Goal: Transaction & Acquisition: Purchase product/service

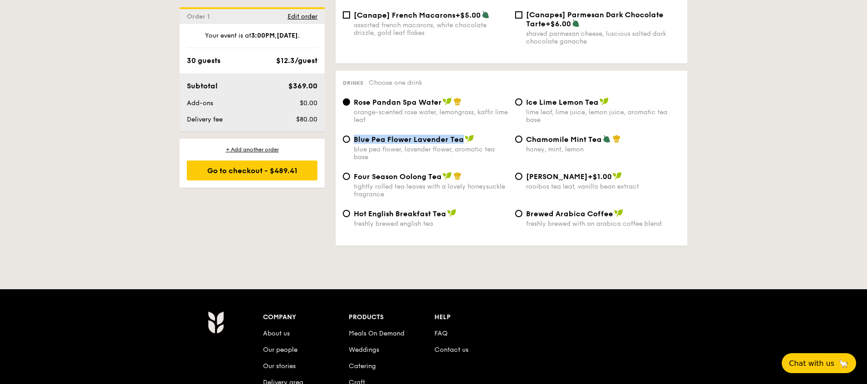
click at [355, 135] on span "Blue Pea Flower Lavender Tea" at bounding box center [409, 139] width 110 height 9
click at [350, 136] on input "Blue Pea Flower Lavender Tea blue pea flower, lavender flower, aromatic tea base" at bounding box center [346, 139] width 7 height 7
radio input "true"
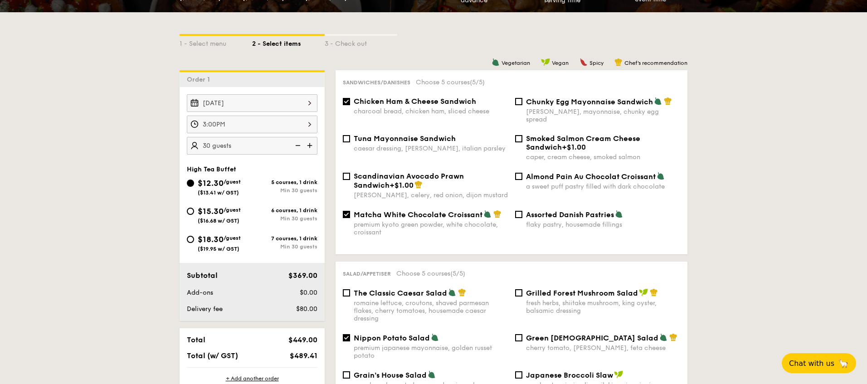
scroll to position [189, 0]
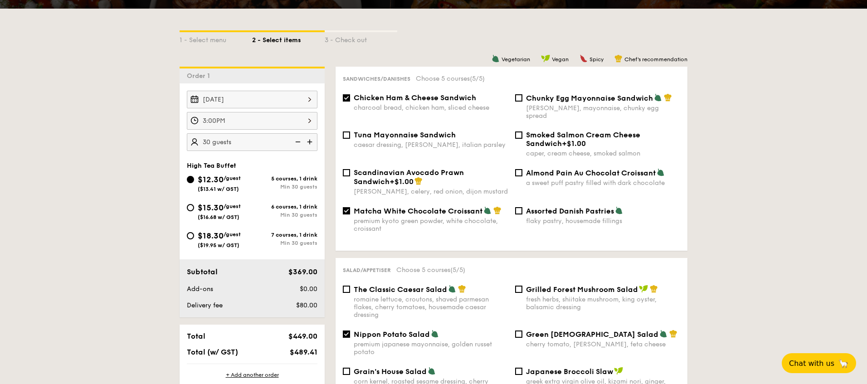
click at [360, 330] on span "Nippon Potato Salad" at bounding box center [392, 334] width 76 height 9
click at [350, 331] on input "Nippon Potato Salad premium japanese mayonnaise, golden russet potato" at bounding box center [346, 334] width 7 height 7
checkbox input "false"
click at [539, 217] on div "flaky pastry, housemade fillings" at bounding box center [603, 221] width 154 height 8
click at [522, 212] on input "Assorted Danish Pastries flaky pastry, housemade fillings" at bounding box center [518, 210] width 7 height 7
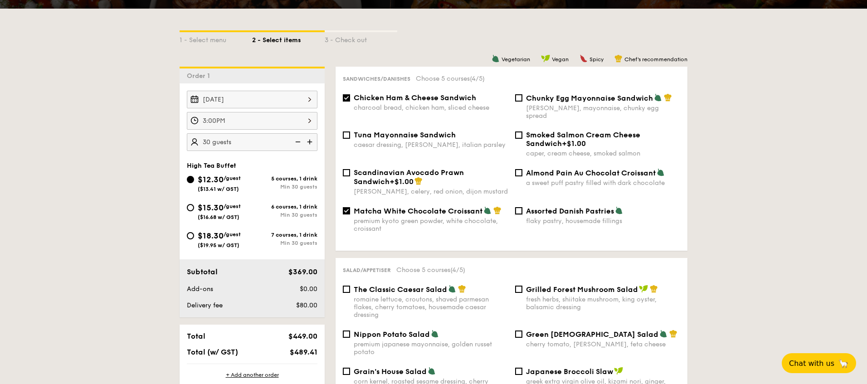
checkbox input "true"
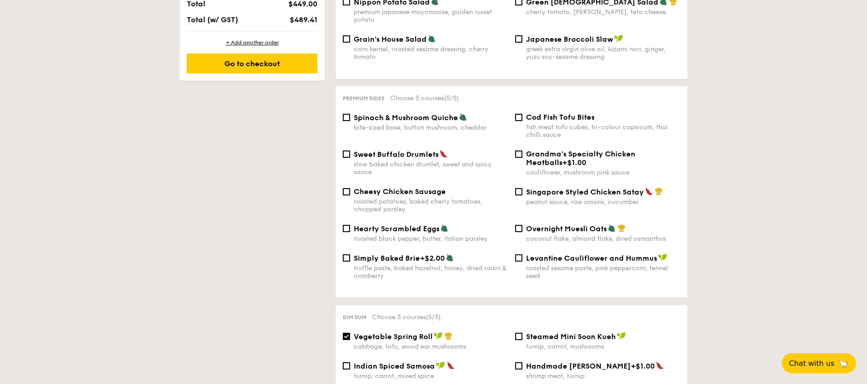
scroll to position [524, 0]
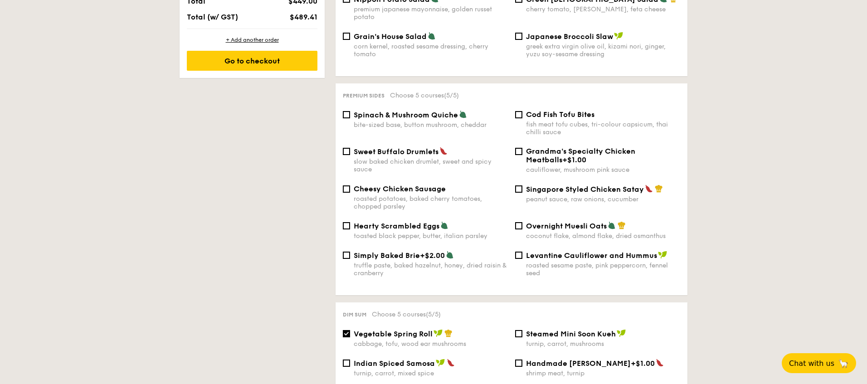
click at [566, 185] on span "Singapore Styled Chicken Satay" at bounding box center [585, 189] width 118 height 9
click at [522, 185] on input "Singapore Styled Chicken Satay peanut sauce, raw onions, cucumber" at bounding box center [518, 188] width 7 height 7
checkbox input "true"
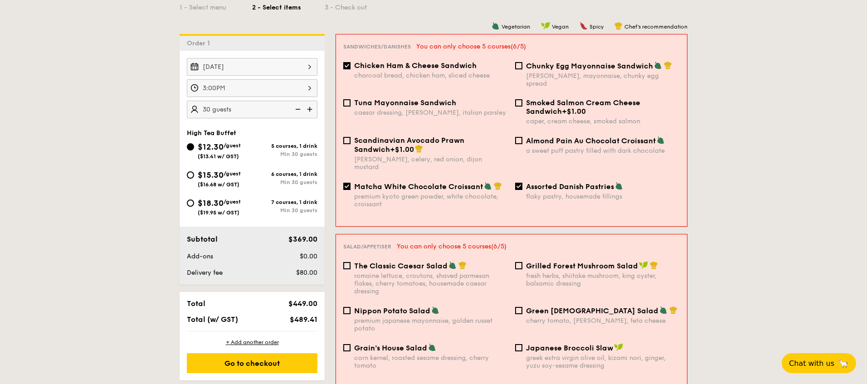
scroll to position [214, 0]
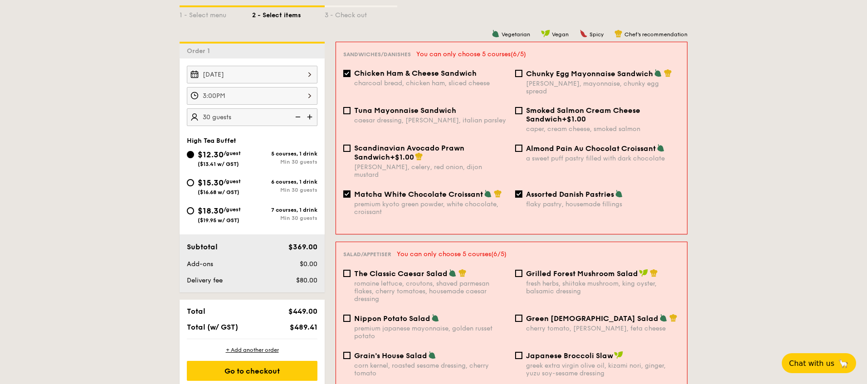
click at [518, 173] on div "Scandinavian Avocado Prawn Sandwich +$1.00 [PERSON_NAME], celery, red onion, di…" at bounding box center [512, 167] width 344 height 46
click at [523, 190] on div "Assorted Danish Pastries flaky pastry, housemade fillings" at bounding box center [597, 199] width 172 height 19
click at [520, 190] on input "Assorted Danish Pastries flaky pastry, housemade fillings" at bounding box center [518, 193] width 7 height 7
checkbox input "false"
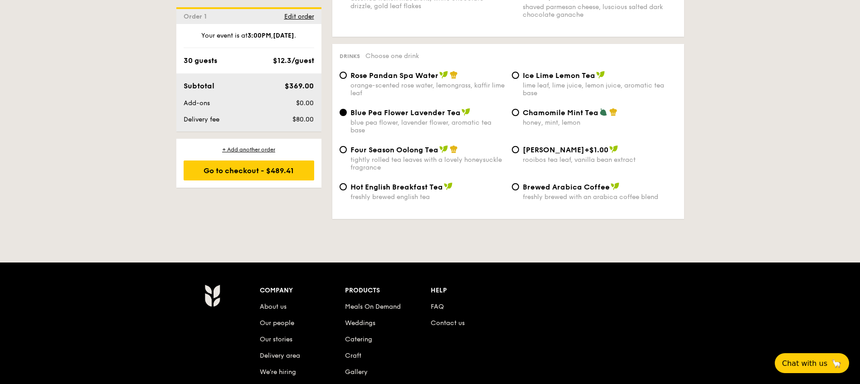
scroll to position [1480, 0]
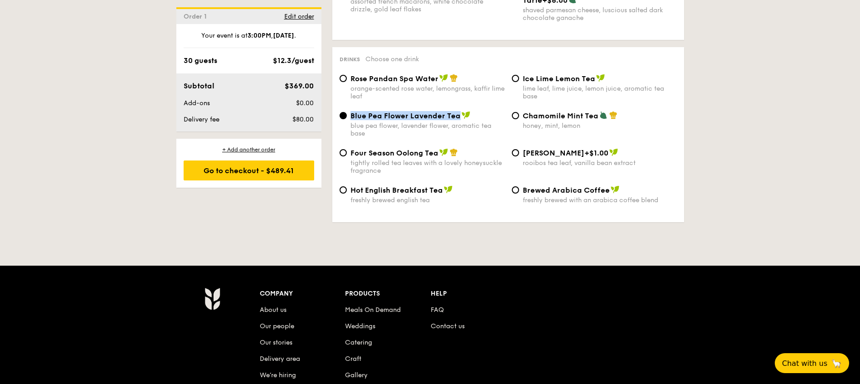
drag, startPoint x: 457, startPoint y: 100, endPoint x: 352, endPoint y: 100, distance: 105.6
click at [352, 112] on span "Blue Pea Flower Lavender Tea" at bounding box center [405, 116] width 110 height 9
